Goal: Communication & Community: Participate in discussion

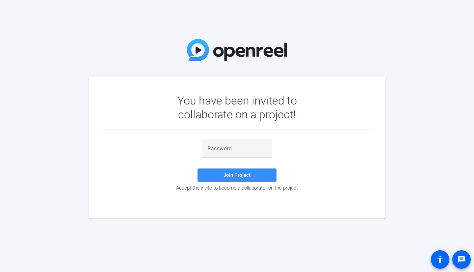
click at [233, 152] on input "text" at bounding box center [237, 149] width 59 height 8
paste input "N)LNMv"
type input "N)LNMv"
click at [221, 176] on span at bounding box center [237, 175] width 79 height 16
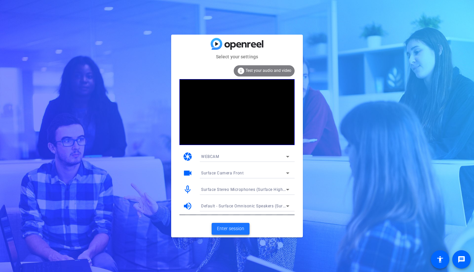
click at [239, 229] on span "Enter session" at bounding box center [230, 228] width 27 height 7
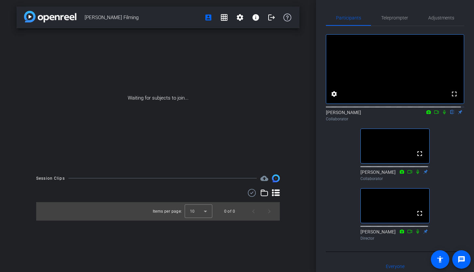
click at [443, 114] on icon at bounding box center [444, 112] width 5 height 5
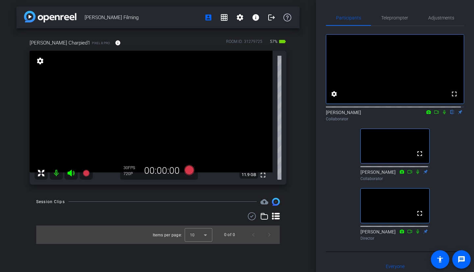
click at [442, 114] on icon at bounding box center [444, 112] width 5 height 5
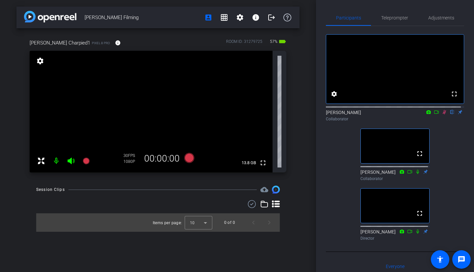
click at [443, 114] on icon at bounding box center [445, 112] width 4 height 4
click at [443, 114] on icon at bounding box center [444, 112] width 3 height 4
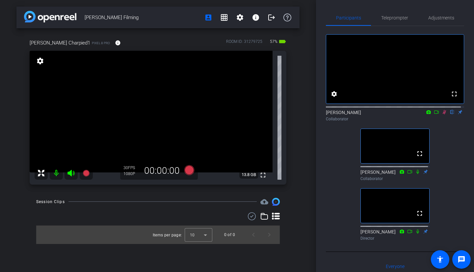
click at [443, 114] on icon at bounding box center [445, 112] width 4 height 4
click at [443, 114] on icon at bounding box center [444, 112] width 3 height 4
click at [442, 114] on icon at bounding box center [444, 112] width 5 height 5
click at [443, 114] on icon at bounding box center [445, 112] width 4 height 4
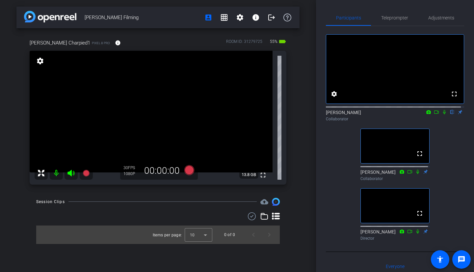
click at [442, 114] on icon at bounding box center [444, 112] width 5 height 5
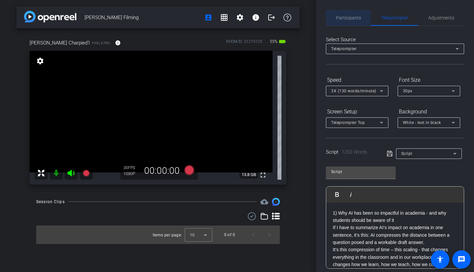
click at [361, 22] on div "Participants" at bounding box center [348, 18] width 45 height 16
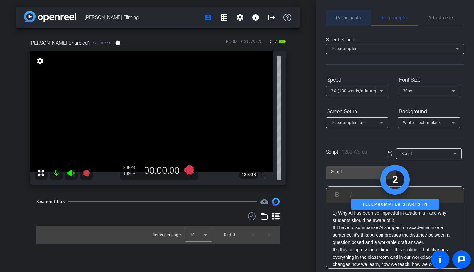
click at [347, 14] on span "Participants" at bounding box center [348, 18] width 25 height 16
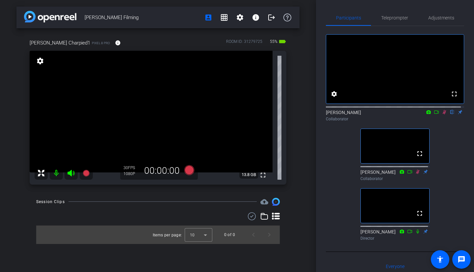
click at [392, 21] on span "Teleprompter" at bounding box center [394, 18] width 27 height 16
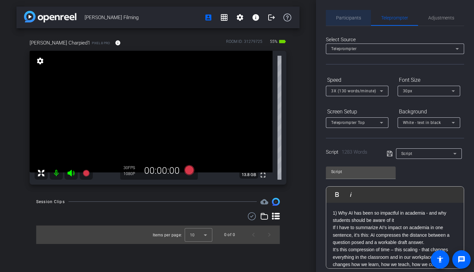
click at [348, 15] on span "Participants" at bounding box center [348, 17] width 25 height 5
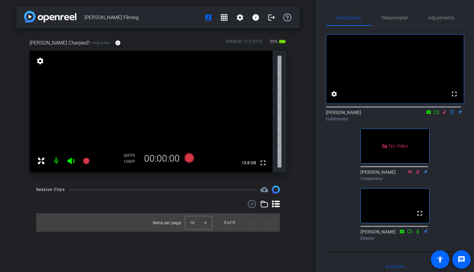
click at [443, 114] on icon at bounding box center [445, 112] width 4 height 4
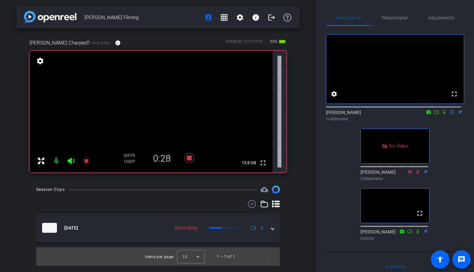
click at [442, 114] on icon at bounding box center [444, 112] width 5 height 5
click at [434, 114] on icon at bounding box center [436, 112] width 5 height 5
click at [451, 114] on icon at bounding box center [452, 112] width 5 height 5
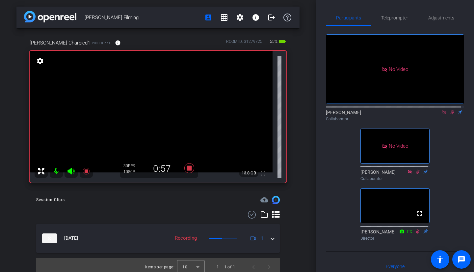
click at [451, 114] on icon at bounding box center [452, 112] width 5 height 5
click at [397, 16] on span "Teleprompter" at bounding box center [394, 17] width 27 height 5
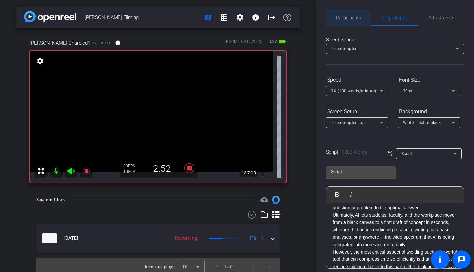
click at [352, 20] on span "Participants" at bounding box center [348, 17] width 25 height 5
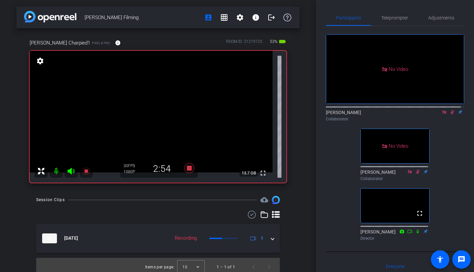
click at [451, 110] on icon at bounding box center [453, 112] width 4 height 4
click at [451, 110] on icon at bounding box center [452, 112] width 3 height 4
click at [394, 17] on span "Teleprompter" at bounding box center [394, 17] width 27 height 5
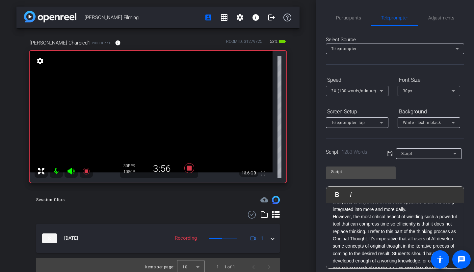
scroll to position [137, 0]
click at [349, 20] on span "Participants" at bounding box center [348, 18] width 25 height 16
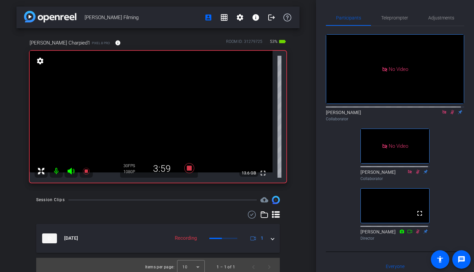
click at [451, 110] on icon at bounding box center [453, 112] width 4 height 4
click at [450, 110] on icon at bounding box center [452, 112] width 5 height 5
click at [396, 22] on span "Teleprompter" at bounding box center [394, 18] width 27 height 16
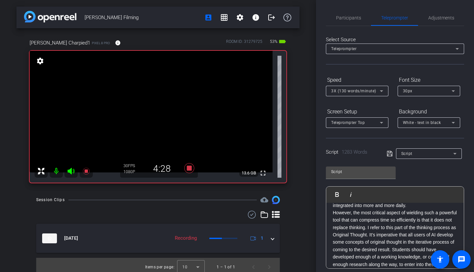
scroll to position [140, 0]
click at [346, 17] on span "Participants" at bounding box center [348, 17] width 25 height 5
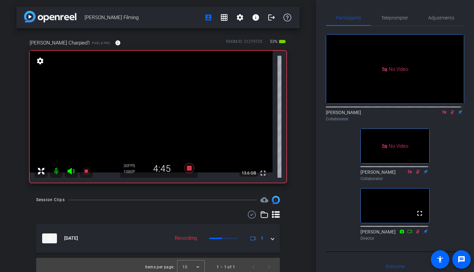
click at [450, 110] on icon at bounding box center [452, 112] width 5 height 5
click at [393, 21] on span "Teleprompter" at bounding box center [394, 18] width 27 height 16
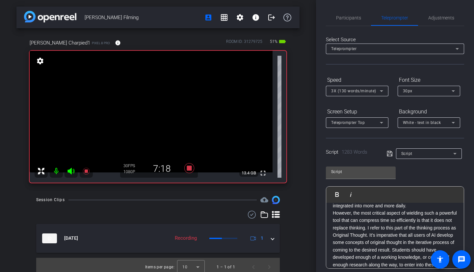
click at [354, 16] on span "Participants" at bounding box center [348, 17] width 25 height 5
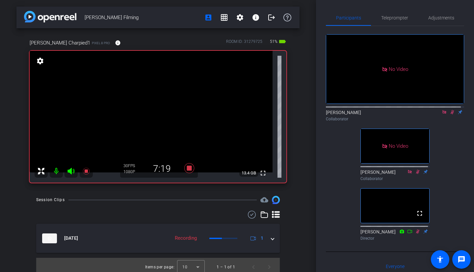
click at [451, 110] on icon at bounding box center [452, 112] width 5 height 5
click at [395, 18] on span "Teleprompter" at bounding box center [394, 17] width 27 height 5
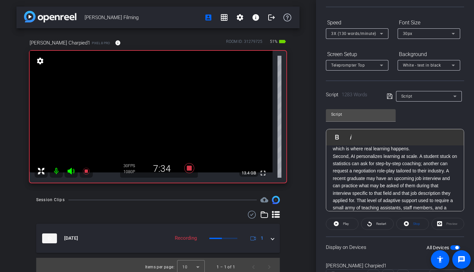
scroll to position [0, 0]
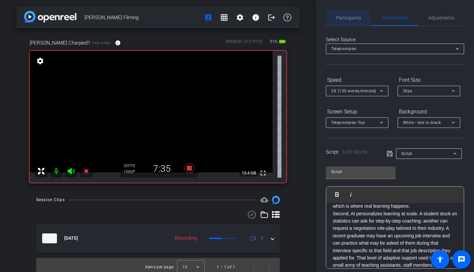
click at [350, 20] on span "Participants" at bounding box center [348, 18] width 25 height 16
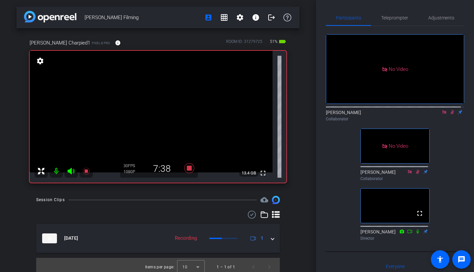
click at [450, 110] on icon at bounding box center [452, 112] width 5 height 5
click at [396, 21] on span "Teleprompter" at bounding box center [394, 18] width 27 height 16
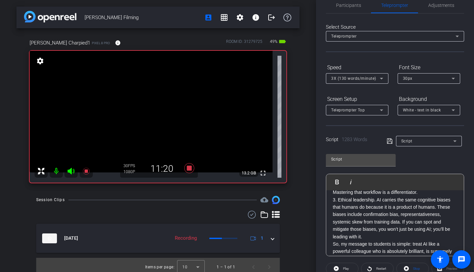
scroll to position [12, 0]
click at [349, 5] on span "Participants" at bounding box center [348, 5] width 25 height 5
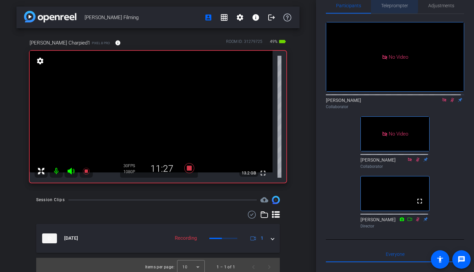
click at [390, 3] on span "Teleprompter" at bounding box center [394, 5] width 27 height 5
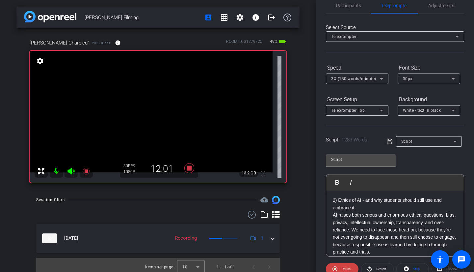
scroll to position [644, 0]
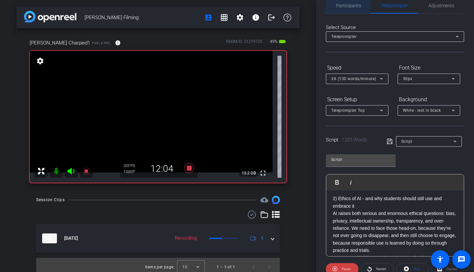
click at [348, 8] on span "Participants" at bounding box center [348, 5] width 25 height 5
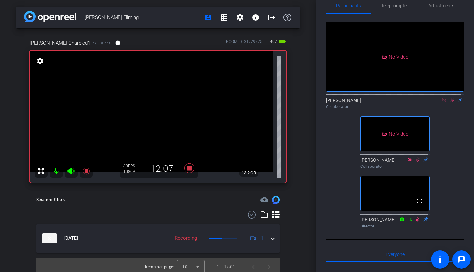
click at [451, 98] on icon at bounding box center [453, 100] width 4 height 4
click at [450, 97] on icon at bounding box center [452, 99] width 5 height 5
click at [401, 7] on span "Teleprompter" at bounding box center [394, 5] width 27 height 5
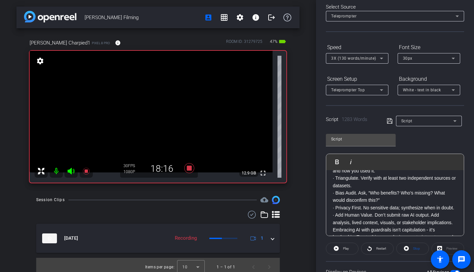
scroll to position [0, 0]
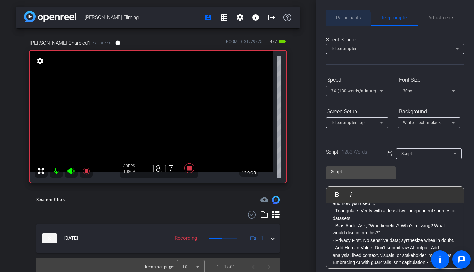
click at [347, 21] on span "Participants" at bounding box center [348, 18] width 25 height 16
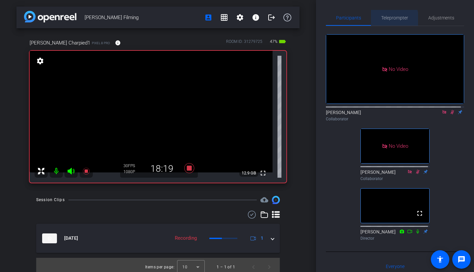
click at [387, 20] on span "Teleprompter" at bounding box center [394, 17] width 27 height 5
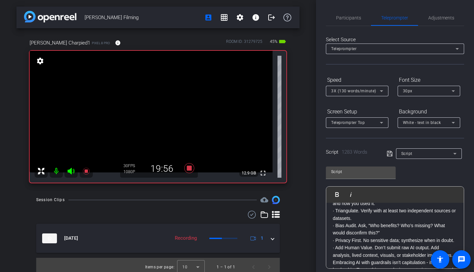
scroll to position [1100, 0]
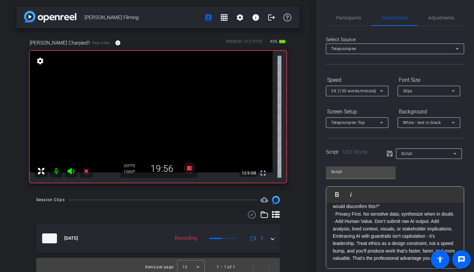
click at [353, 18] on span "Participants" at bounding box center [348, 17] width 25 height 5
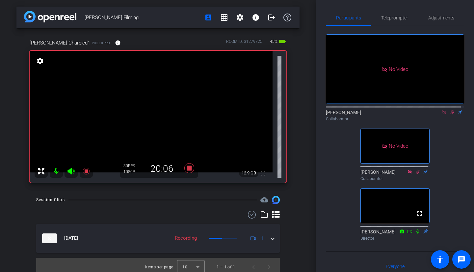
click at [451, 110] on icon at bounding box center [453, 112] width 4 height 4
click at [451, 110] on icon at bounding box center [452, 112] width 3 height 4
click at [385, 18] on span "Teleprompter" at bounding box center [394, 17] width 27 height 5
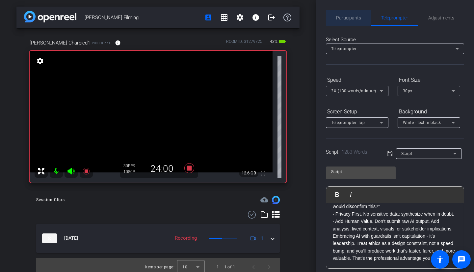
click at [348, 14] on span "Participants" at bounding box center [348, 18] width 25 height 16
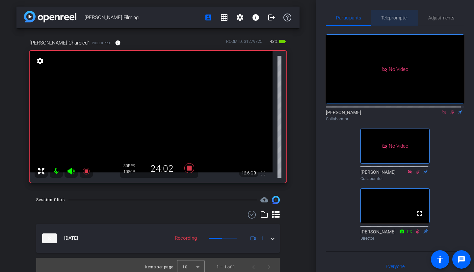
click at [397, 15] on span "Teleprompter" at bounding box center [394, 17] width 27 height 5
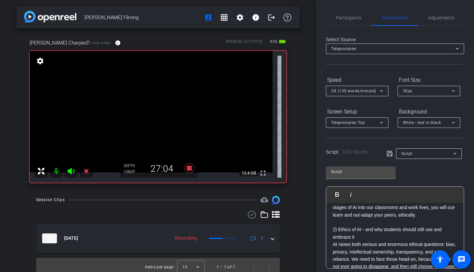
scroll to position [631, 0]
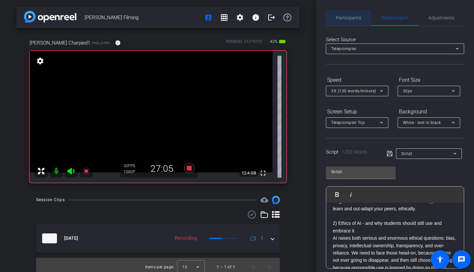
click at [354, 16] on span "Participants" at bounding box center [348, 17] width 25 height 5
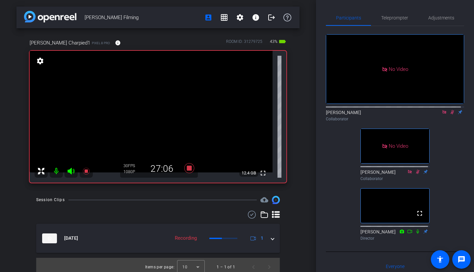
click at [450, 110] on icon at bounding box center [452, 112] width 5 height 5
click at [442, 110] on icon at bounding box center [444, 112] width 5 height 5
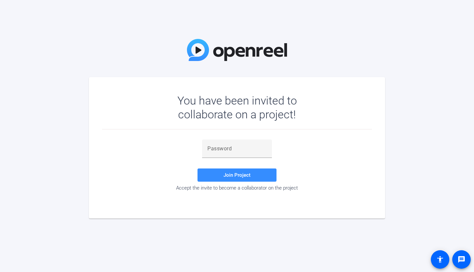
click at [248, 153] on div at bounding box center [237, 148] width 59 height 18
paste input "LOI8'%"
type input "LOI8'%"
click at [234, 174] on span "Join Project" at bounding box center [237, 175] width 27 height 6
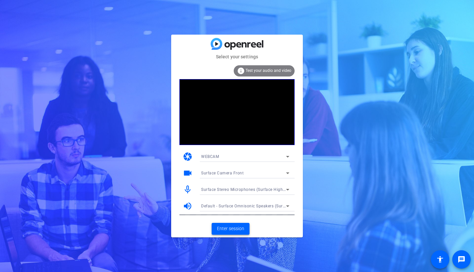
click at [239, 225] on span "Enter session" at bounding box center [230, 228] width 27 height 7
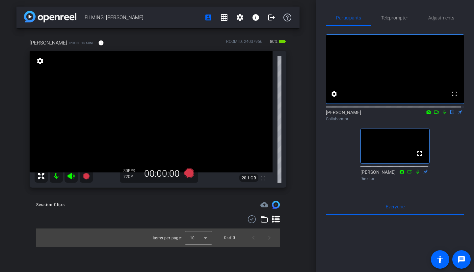
click at [443, 114] on icon at bounding box center [444, 112] width 3 height 4
click at [442, 114] on icon at bounding box center [444, 112] width 5 height 5
click at [443, 19] on span "Adjustments" at bounding box center [442, 17] width 26 height 5
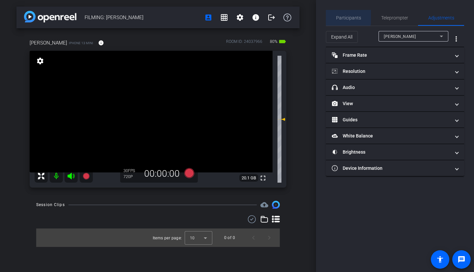
click at [337, 16] on span "Participants" at bounding box center [348, 17] width 25 height 5
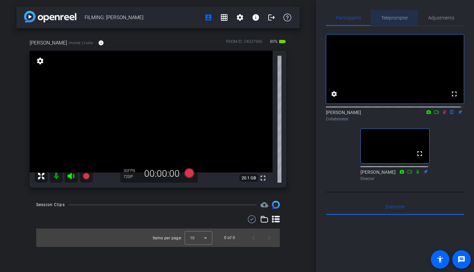
click at [383, 14] on span "Teleprompter" at bounding box center [394, 18] width 27 height 16
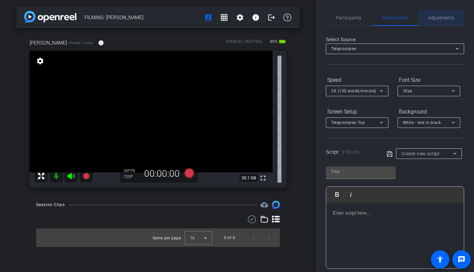
click at [440, 21] on span "Adjustments" at bounding box center [442, 18] width 26 height 16
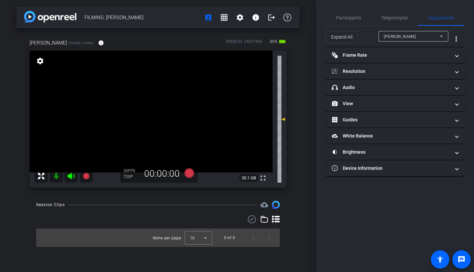
click at [435, 82] on mat-expansion-panel-header "headphone icon Audio" at bounding box center [395, 87] width 138 height 16
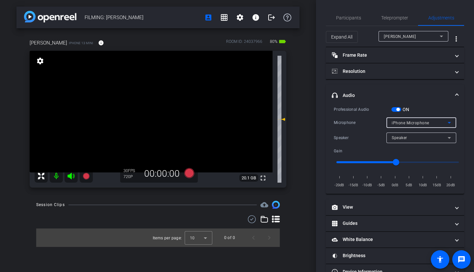
click at [446, 121] on icon at bounding box center [450, 123] width 8 height 8
click at [462, 112] on div at bounding box center [237, 136] width 474 height 272
click at [342, 17] on span "Participants" at bounding box center [348, 17] width 25 height 5
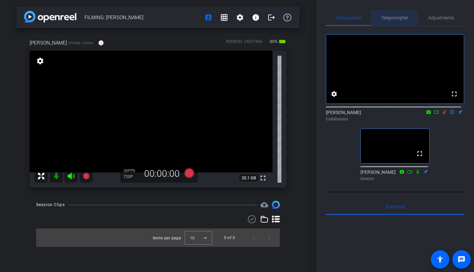
click at [392, 14] on span "Teleprompter" at bounding box center [394, 18] width 27 height 16
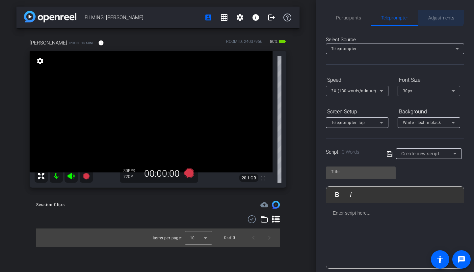
click at [433, 14] on span "Adjustments" at bounding box center [442, 18] width 26 height 16
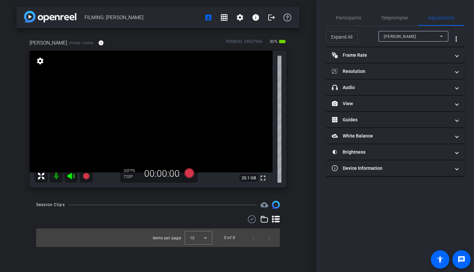
click at [455, 81] on mat-expansion-panel-header "headphone icon Audio" at bounding box center [395, 87] width 138 height 16
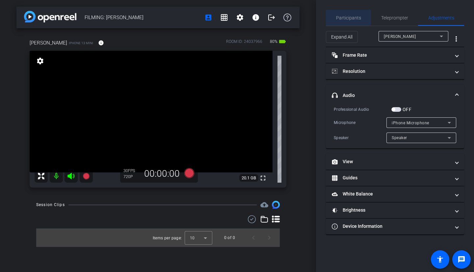
click at [347, 16] on span "Participants" at bounding box center [348, 17] width 25 height 5
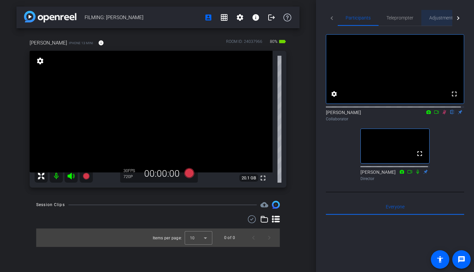
click at [439, 22] on span "Adjustments" at bounding box center [443, 18] width 26 height 16
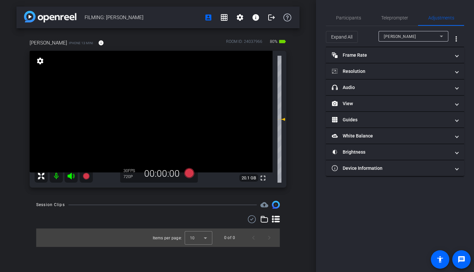
type input "-11"
click at [368, 89] on mat-panel-title "headphone icon Audio" at bounding box center [391, 87] width 119 height 7
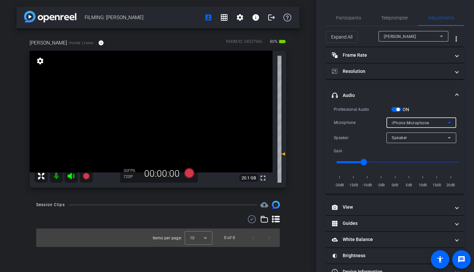
click at [417, 119] on mat-select "iPhone Microphone" at bounding box center [421, 123] width 59 height 8
click at [341, 17] on div at bounding box center [237, 136] width 474 height 272
click at [341, 17] on span "Participants" at bounding box center [348, 17] width 25 height 5
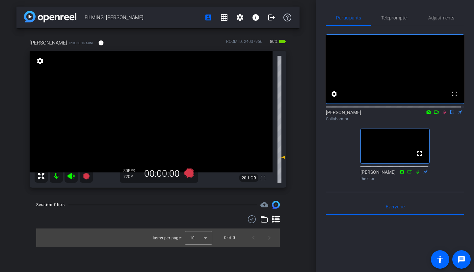
click at [442, 114] on icon at bounding box center [444, 112] width 5 height 5
click at [387, 15] on span "Teleprompter" at bounding box center [394, 17] width 27 height 5
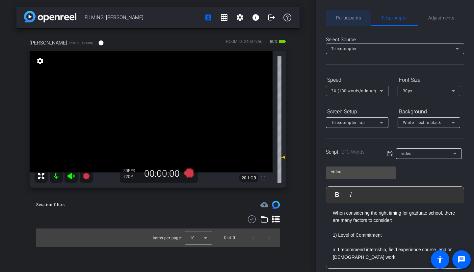
click at [345, 19] on span "Participants" at bounding box center [348, 17] width 25 height 5
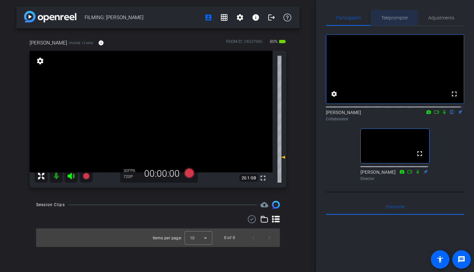
click at [406, 19] on span "Teleprompter" at bounding box center [394, 17] width 27 height 5
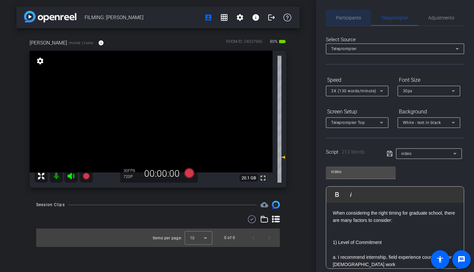
click at [346, 17] on span "Participants" at bounding box center [348, 17] width 25 height 5
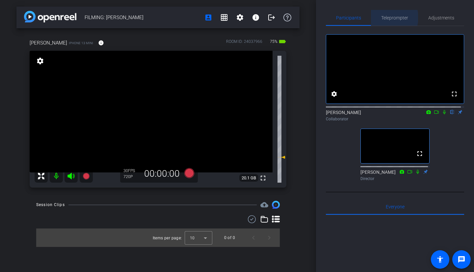
click at [386, 17] on span "Teleprompter" at bounding box center [394, 17] width 27 height 5
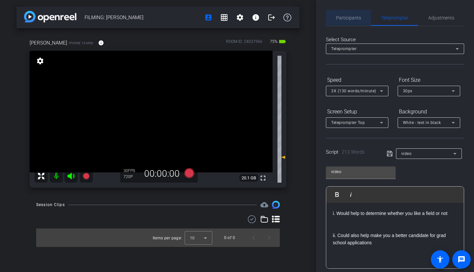
click at [356, 22] on span "Participants" at bounding box center [348, 18] width 25 height 16
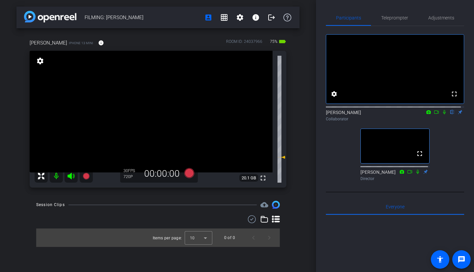
click at [442, 114] on icon at bounding box center [444, 112] width 5 height 5
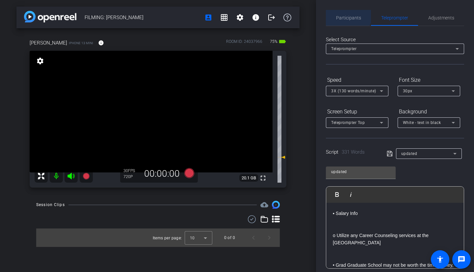
click at [342, 11] on span "Participants" at bounding box center [348, 18] width 25 height 16
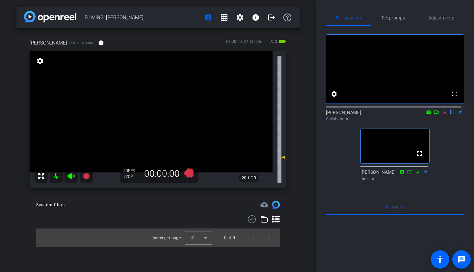
click at [441, 115] on mat-icon at bounding box center [445, 112] width 8 height 6
click at [389, 20] on span "Teleprompter" at bounding box center [394, 17] width 27 height 5
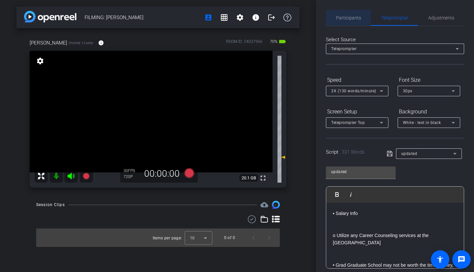
click at [354, 17] on span "Participants" at bounding box center [348, 17] width 25 height 5
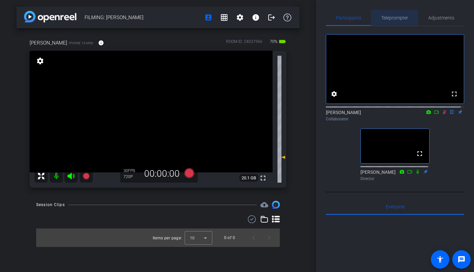
click at [388, 15] on span "Teleprompter" at bounding box center [394, 17] width 27 height 5
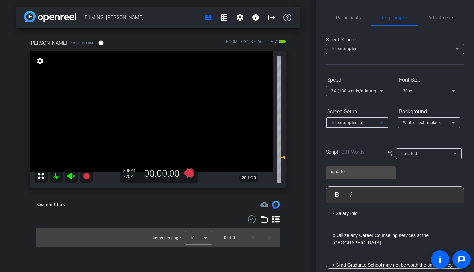
click at [383, 123] on icon at bounding box center [382, 123] width 8 height 8
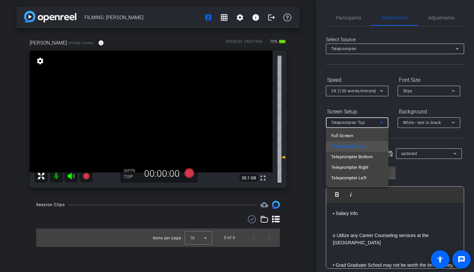
click at [344, 12] on div at bounding box center [237, 136] width 474 height 272
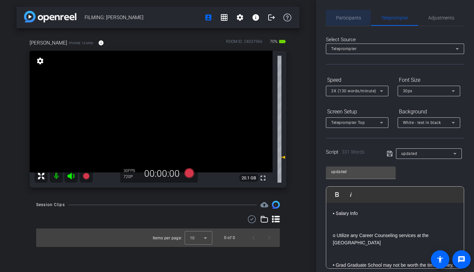
click at [344, 16] on span "Participants" at bounding box center [348, 17] width 25 height 5
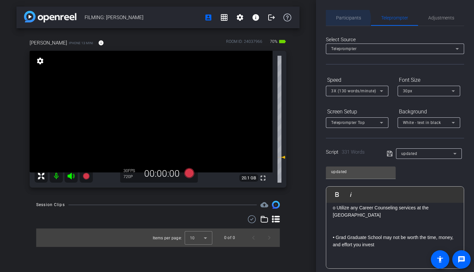
click at [346, 19] on span "Participants" at bounding box center [348, 17] width 25 height 5
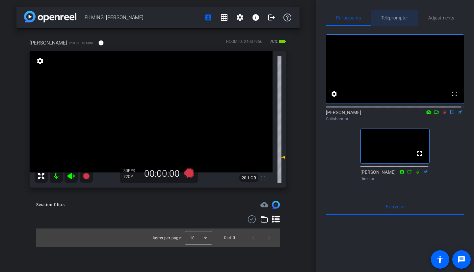
click at [388, 21] on span "Teleprompter" at bounding box center [394, 18] width 27 height 16
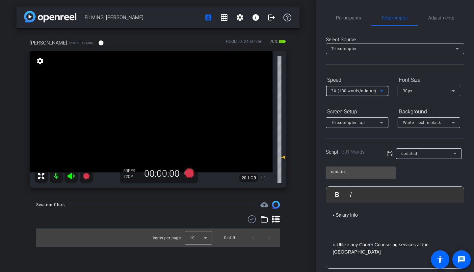
click at [380, 94] on icon at bounding box center [382, 91] width 8 height 8
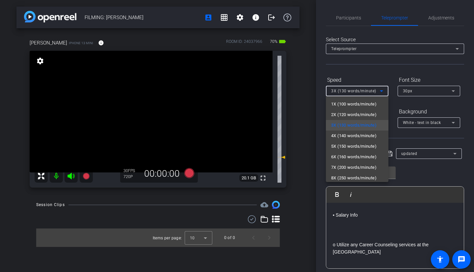
click at [384, 64] on div at bounding box center [237, 136] width 474 height 272
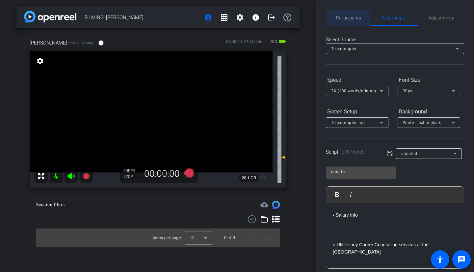
click at [350, 20] on span "Participants" at bounding box center [348, 17] width 25 height 5
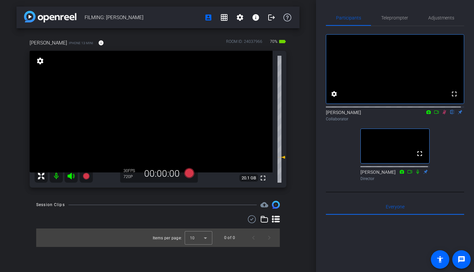
click at [443, 114] on icon at bounding box center [445, 112] width 4 height 4
click at [443, 114] on icon at bounding box center [444, 112] width 3 height 4
click at [384, 19] on span "Teleprompter" at bounding box center [394, 17] width 27 height 5
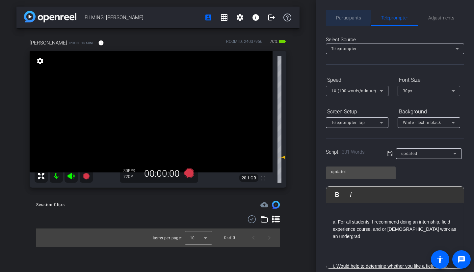
click at [343, 14] on span "Participants" at bounding box center [348, 18] width 25 height 16
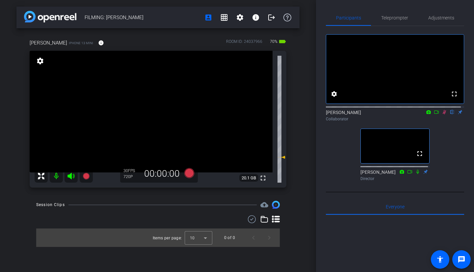
click at [442, 114] on icon at bounding box center [444, 112] width 5 height 5
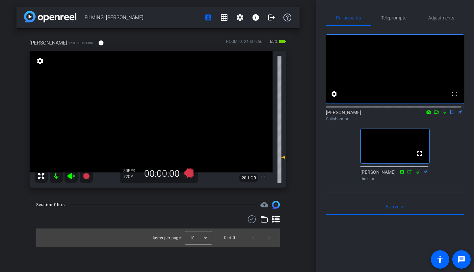
click at [442, 114] on icon at bounding box center [444, 112] width 5 height 5
click at [434, 114] on icon at bounding box center [436, 112] width 5 height 5
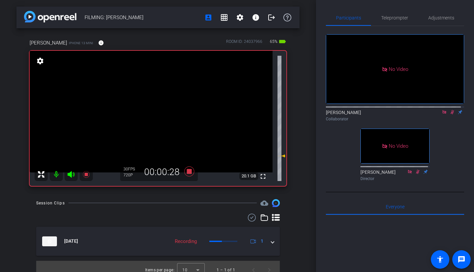
click at [450, 114] on icon at bounding box center [452, 112] width 5 height 5
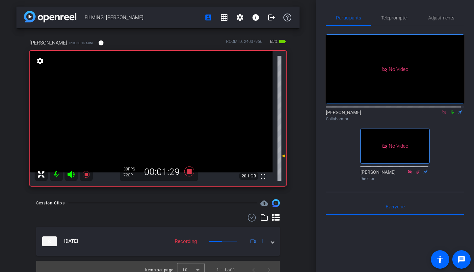
click at [450, 114] on icon at bounding box center [452, 112] width 5 height 5
click at [451, 114] on icon at bounding box center [453, 112] width 4 height 4
click at [451, 114] on icon at bounding box center [452, 112] width 3 height 4
click at [388, 18] on span "Teleprompter" at bounding box center [394, 17] width 27 height 5
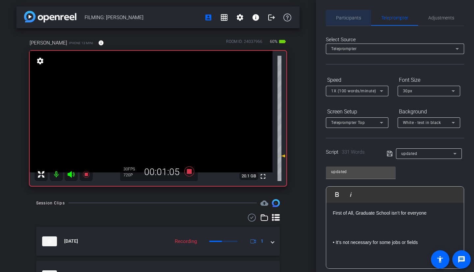
click at [349, 12] on span "Participants" at bounding box center [348, 18] width 25 height 16
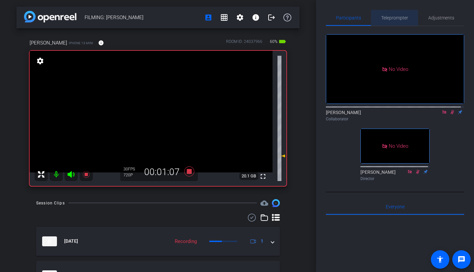
click at [397, 13] on span "Teleprompter" at bounding box center [394, 18] width 27 height 16
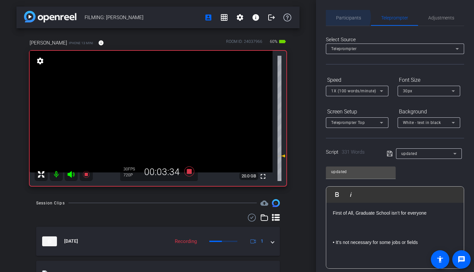
click at [347, 17] on span "Participants" at bounding box center [348, 17] width 25 height 5
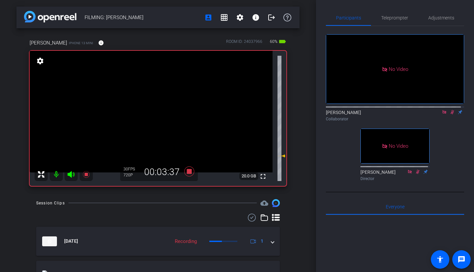
click at [450, 110] on icon at bounding box center [452, 112] width 5 height 5
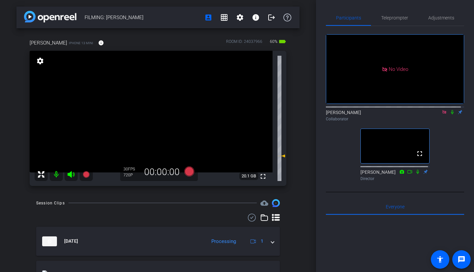
click at [443, 110] on icon at bounding box center [444, 112] width 5 height 5
click at [442, 114] on icon at bounding box center [444, 112] width 5 height 5
click at [434, 114] on icon at bounding box center [436, 112] width 5 height 5
click at [451, 114] on icon at bounding box center [453, 112] width 4 height 4
click at [444, 114] on icon at bounding box center [444, 112] width 5 height 5
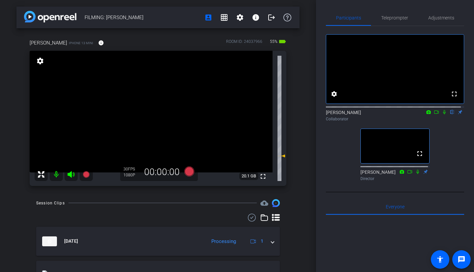
click at [442, 114] on icon at bounding box center [444, 112] width 5 height 5
click at [434, 114] on icon at bounding box center [436, 112] width 5 height 5
click at [444, 114] on icon at bounding box center [444, 112] width 5 height 5
click at [434, 114] on icon at bounding box center [436, 111] width 5 height 3
click at [443, 114] on icon at bounding box center [445, 112] width 4 height 4
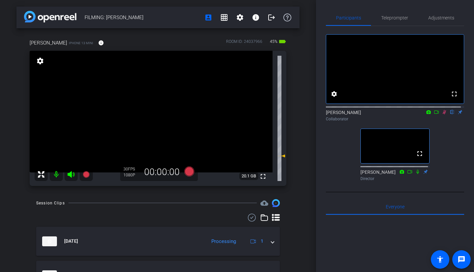
click at [443, 114] on icon at bounding box center [445, 112] width 4 height 4
click at [443, 114] on icon at bounding box center [444, 112] width 3 height 4
click at [443, 114] on icon at bounding box center [445, 112] width 4 height 4
click at [442, 114] on icon at bounding box center [444, 112] width 5 height 5
click at [434, 114] on icon at bounding box center [436, 112] width 5 height 5
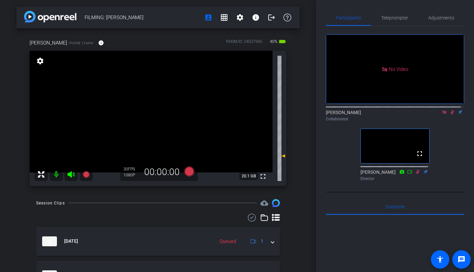
click at [441, 115] on mat-icon at bounding box center [445, 112] width 8 height 6
click at [434, 114] on icon at bounding box center [436, 112] width 5 height 5
click at [442, 114] on icon at bounding box center [444, 112] width 5 height 5
click at [434, 114] on icon at bounding box center [436, 112] width 5 height 5
click at [442, 114] on icon at bounding box center [444, 112] width 5 height 5
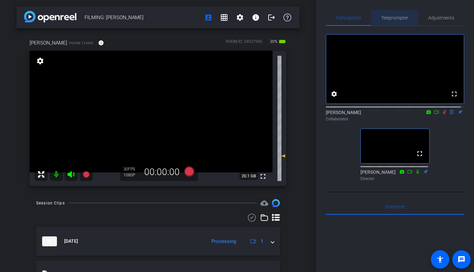
click at [395, 14] on span "Teleprompter" at bounding box center [394, 18] width 27 height 16
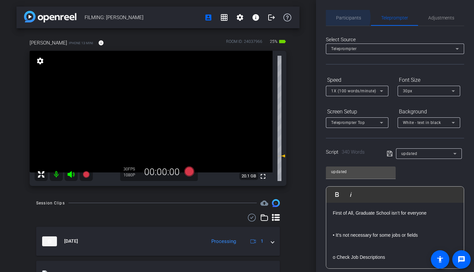
click at [343, 17] on span "Participants" at bounding box center [348, 17] width 25 height 5
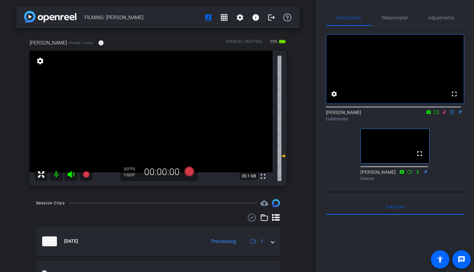
click at [434, 114] on icon at bounding box center [436, 112] width 5 height 5
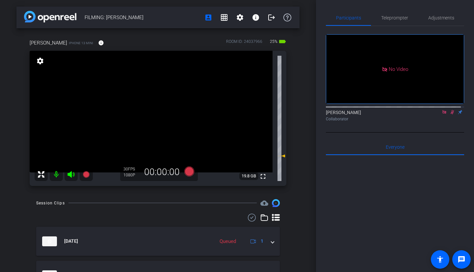
click at [442, 114] on icon at bounding box center [444, 112] width 5 height 5
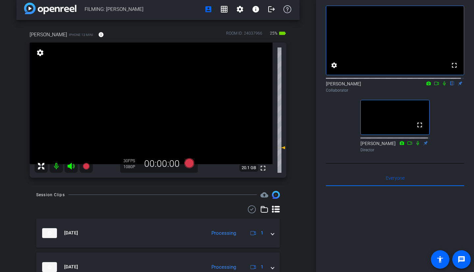
scroll to position [8, 0]
click at [443, 86] on icon at bounding box center [444, 83] width 3 height 4
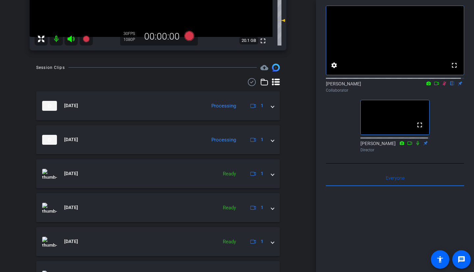
scroll to position [135, 0]
click at [271, 174] on span at bounding box center [272, 173] width 3 height 7
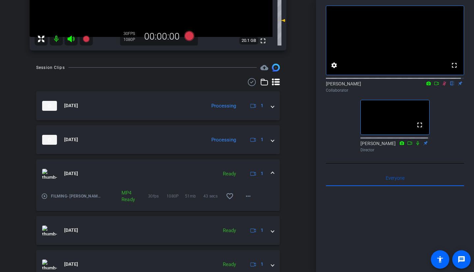
click at [271, 174] on mat-expansion-panel-header "[DATE] Ready 1" at bounding box center [158, 173] width 244 height 29
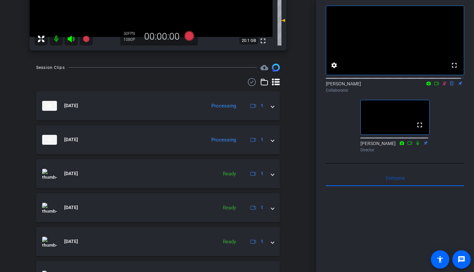
click at [271, 139] on mat-expansion-panel-header "[DATE] Processing 1" at bounding box center [158, 139] width 244 height 29
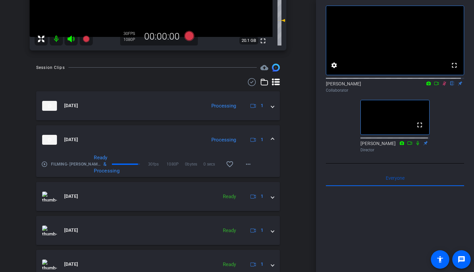
click at [271, 139] on mat-expansion-panel-header "[DATE] Processing 1" at bounding box center [158, 139] width 244 height 29
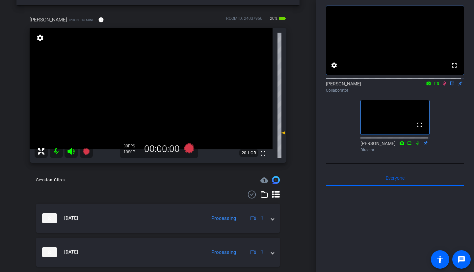
scroll to position [23, 0]
click at [443, 86] on icon at bounding box center [445, 83] width 4 height 4
click at [443, 86] on icon at bounding box center [444, 83] width 3 height 4
click at [443, 86] on icon at bounding box center [445, 83] width 4 height 4
click at [442, 86] on icon at bounding box center [444, 83] width 5 height 5
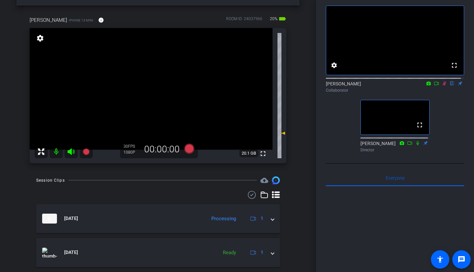
click at [443, 86] on icon at bounding box center [445, 83] width 4 height 4
click at [442, 86] on icon at bounding box center [444, 83] width 5 height 5
click at [434, 86] on icon at bounding box center [436, 83] width 5 height 5
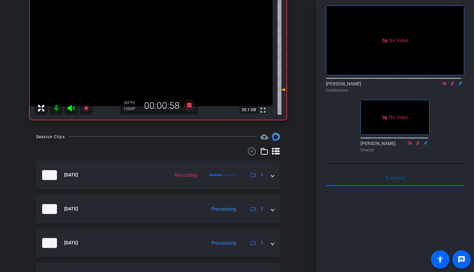
scroll to position [0, 0]
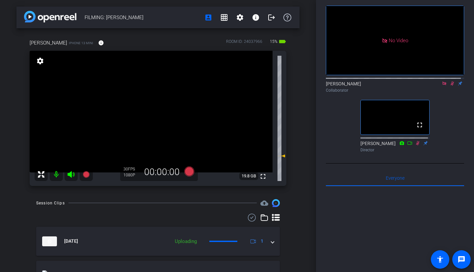
click at [443, 85] on icon at bounding box center [445, 83] width 4 height 4
click at [443, 86] on icon at bounding box center [445, 83] width 4 height 4
